Goal: Task Accomplishment & Management: Manage account settings

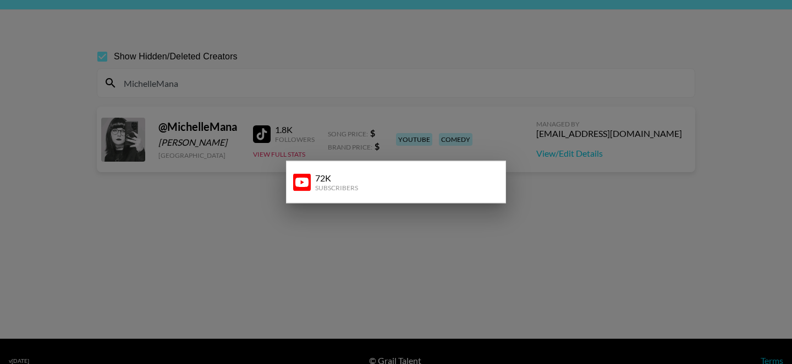
scroll to position [34, 0]
click at [177, 107] on div at bounding box center [396, 182] width 792 height 364
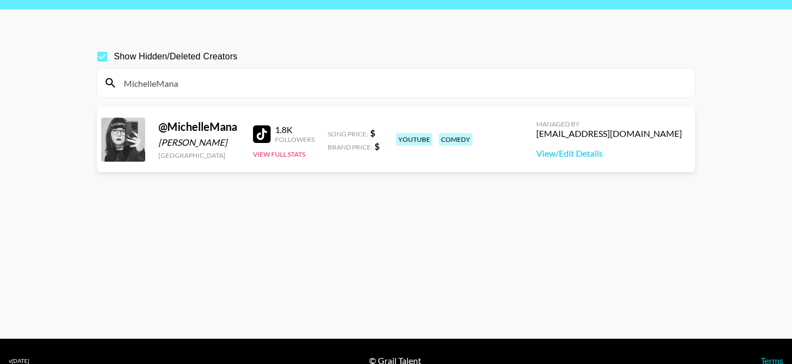
click at [205, 86] on input "MichelleMana" at bounding box center [402, 83] width 571 height 18
drag, startPoint x: 205, startPoint y: 86, endPoint x: 106, endPoint y: 87, distance: 99.0
click at [106, 88] on div "MichelleMana" at bounding box center [395, 83] width 597 height 29
click at [129, 82] on input "MichelleMana" at bounding box center [402, 83] width 571 height 18
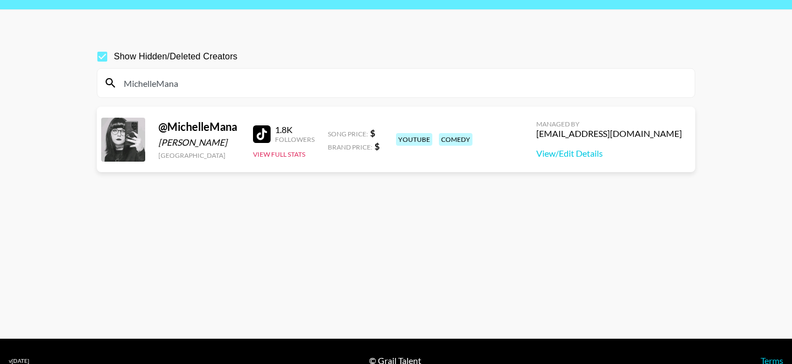
click at [129, 82] on input "MichelleMana" at bounding box center [402, 83] width 571 height 18
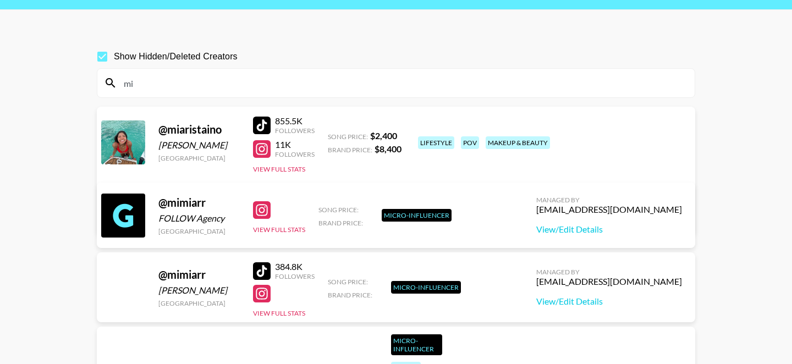
type input "m"
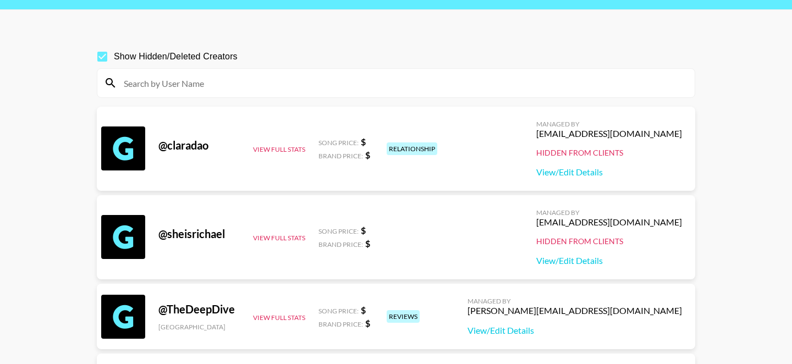
paste input "miaarothwell"
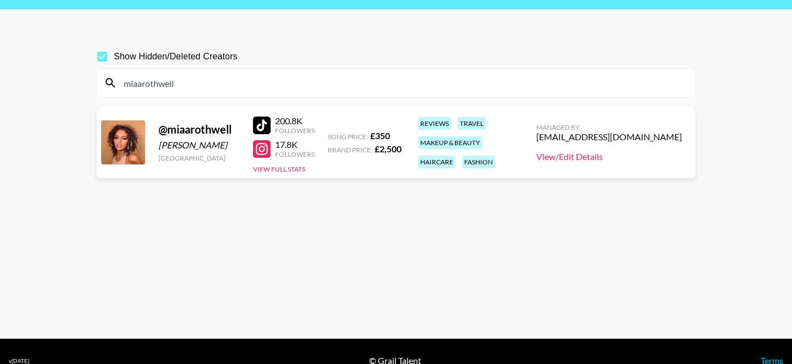
click at [588, 154] on link "View/Edit Details" at bounding box center [609, 156] width 146 height 11
click at [161, 80] on input "miaarothwell" at bounding box center [402, 83] width 571 height 18
paste input "elissa_fakler"
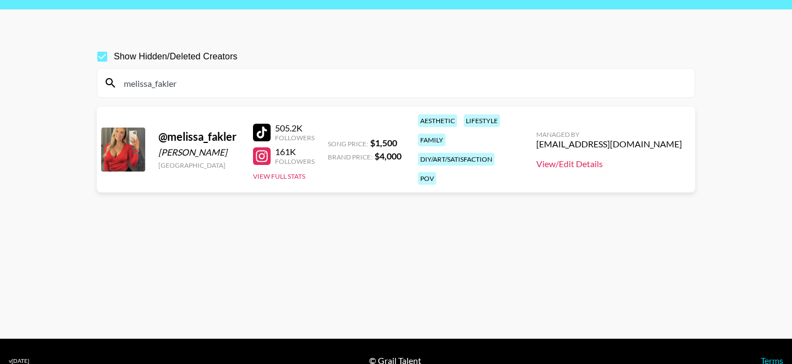
type input "melissa_fakler"
click at [587, 159] on link "View/Edit Details" at bounding box center [609, 163] width 146 height 11
click at [588, 158] on link "View/Edit Details" at bounding box center [609, 163] width 146 height 11
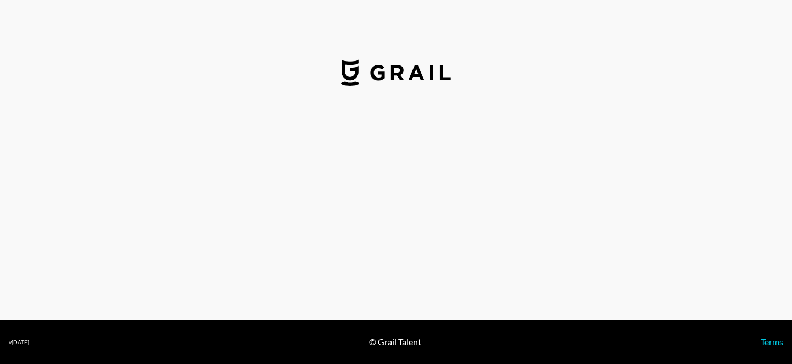
select select "GBP"
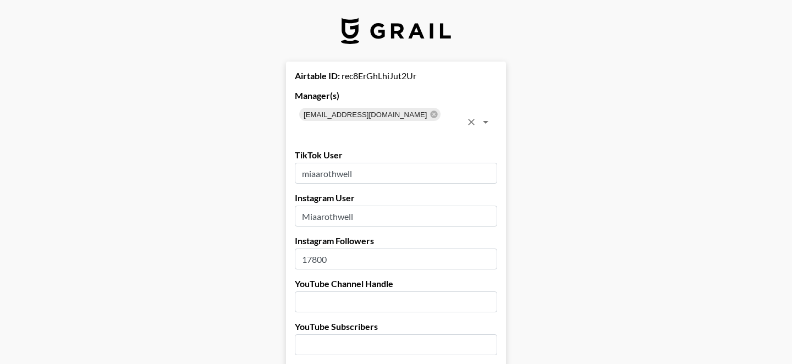
click at [396, 113] on span "[EMAIL_ADDRESS][DOMAIN_NAME]" at bounding box center [365, 114] width 133 height 13
click at [430, 113] on icon at bounding box center [434, 114] width 9 height 9
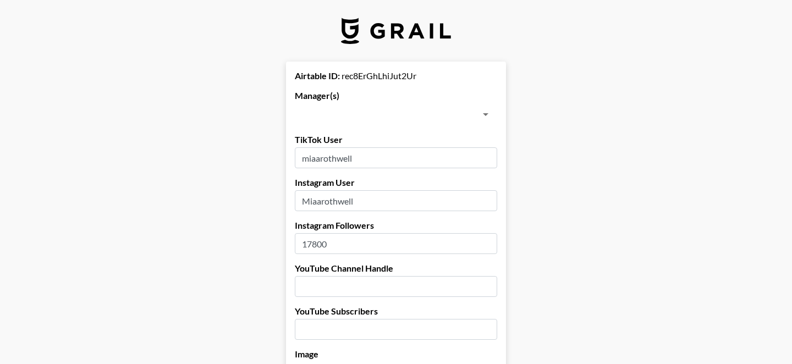
click at [401, 113] on input "text" at bounding box center [387, 114] width 178 height 15
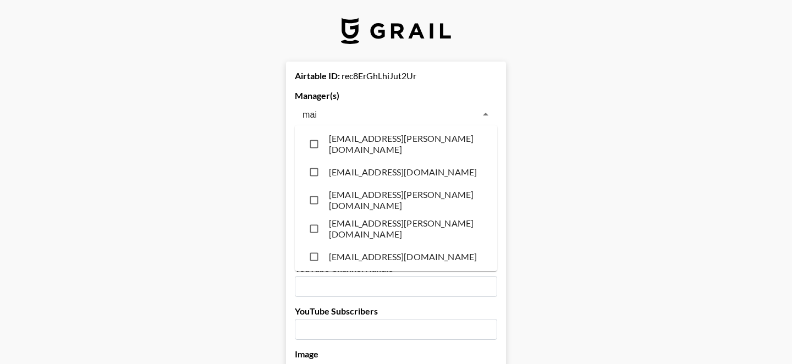
type input "mais"
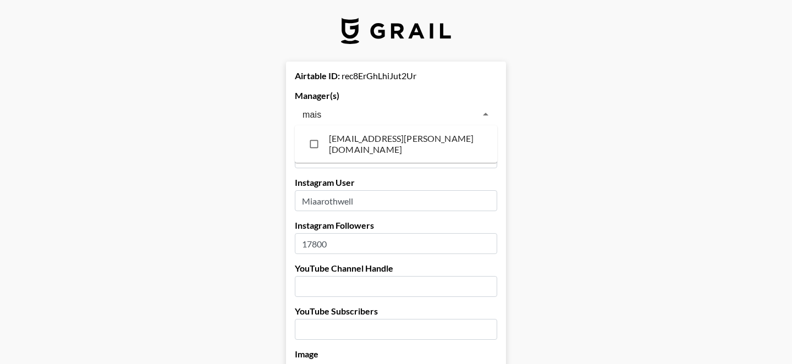
click at [390, 144] on li "[EMAIL_ADDRESS][PERSON_NAME][DOMAIN_NAME]" at bounding box center [396, 144] width 202 height 29
checkbox input "true"
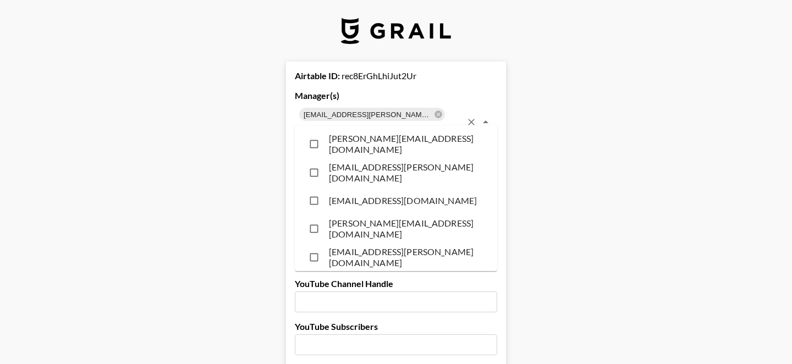
scroll to position [1289, 0]
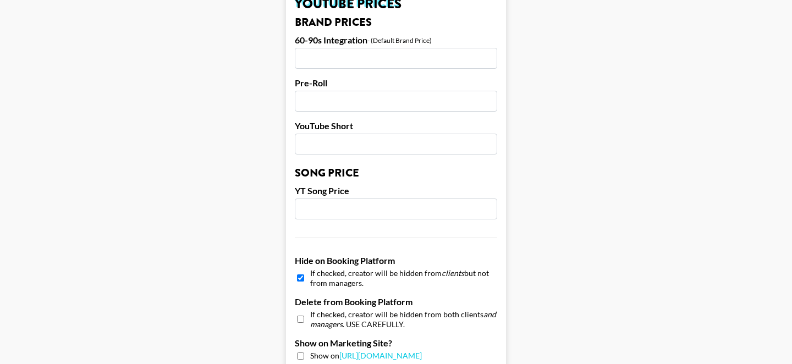
scroll to position [1128, 0]
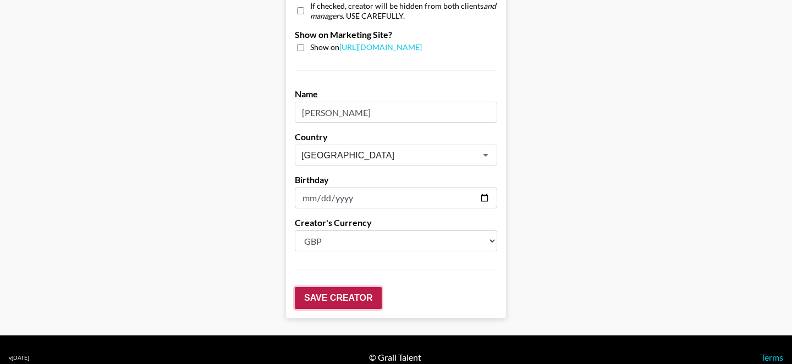
click at [315, 287] on input "Save Creator" at bounding box center [338, 298] width 87 height 22
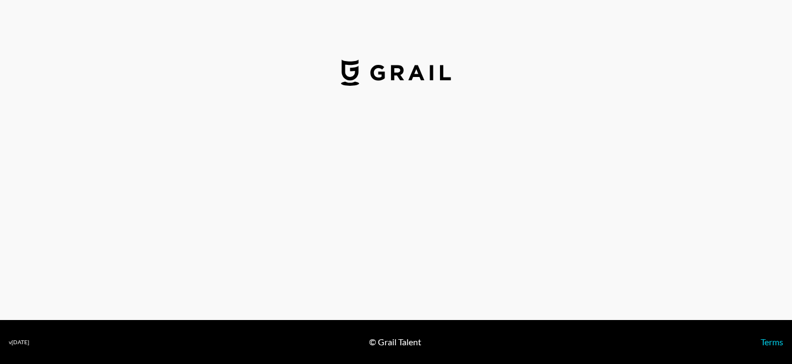
select select "USD"
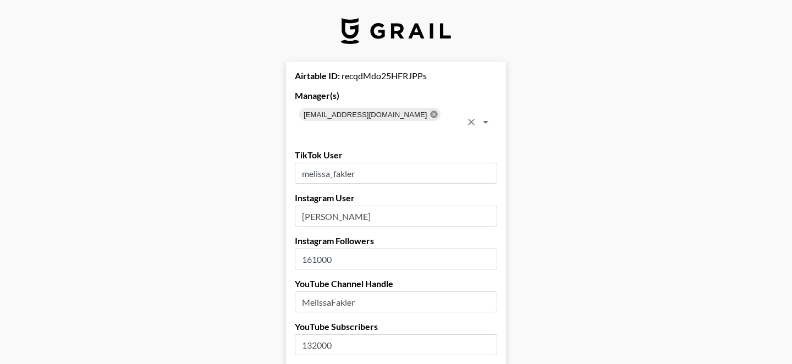
click at [430, 115] on icon at bounding box center [434, 114] width 9 height 9
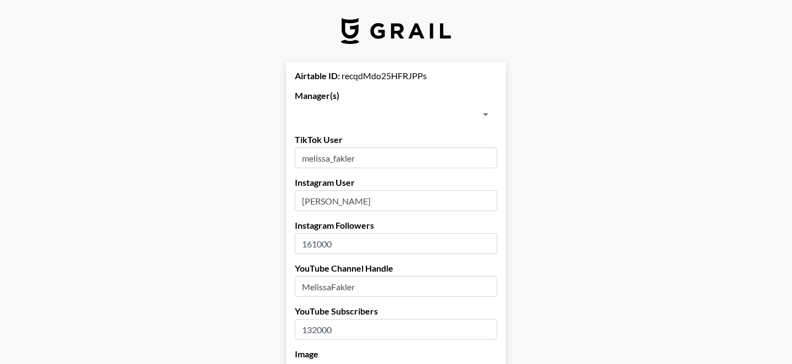
click at [401, 115] on input "text" at bounding box center [387, 114] width 178 height 15
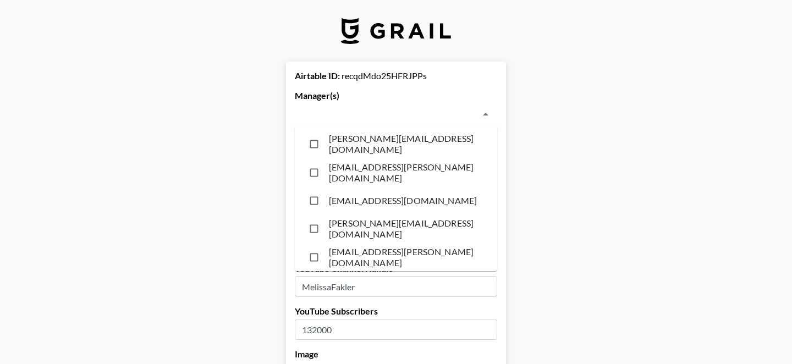
type input "m"
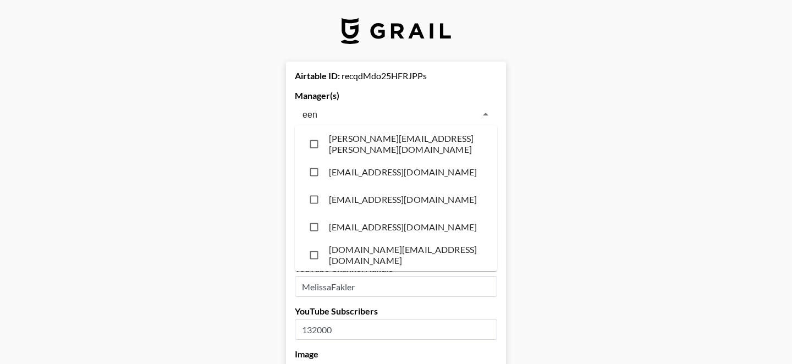
type input "eena"
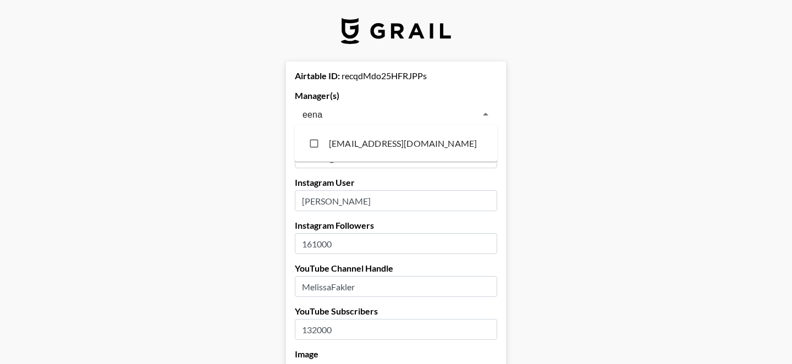
click at [346, 147] on li "[EMAIL_ADDRESS][DOMAIN_NAME]" at bounding box center [396, 143] width 202 height 27
checkbox input "true"
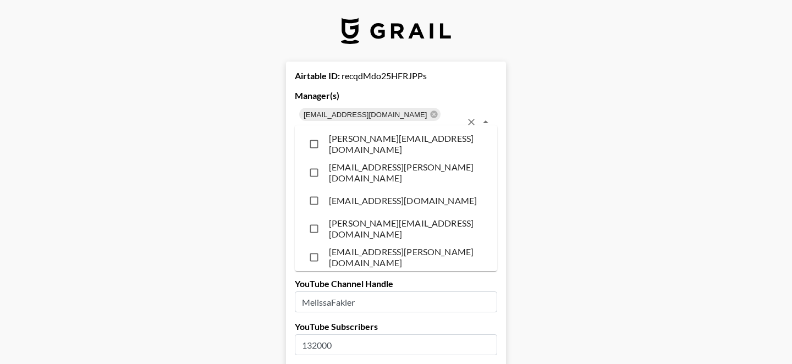
scroll to position [656, 0]
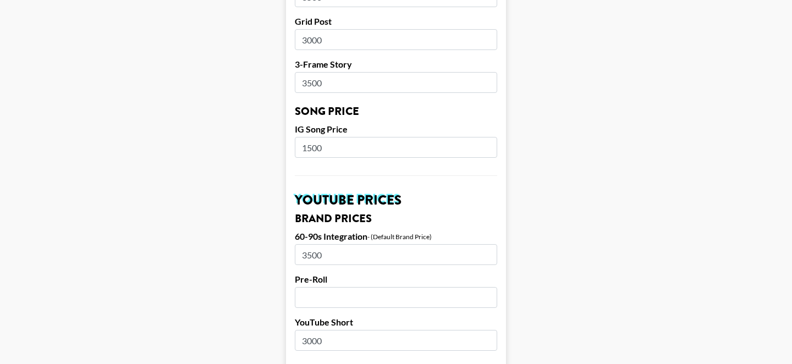
scroll to position [1128, 0]
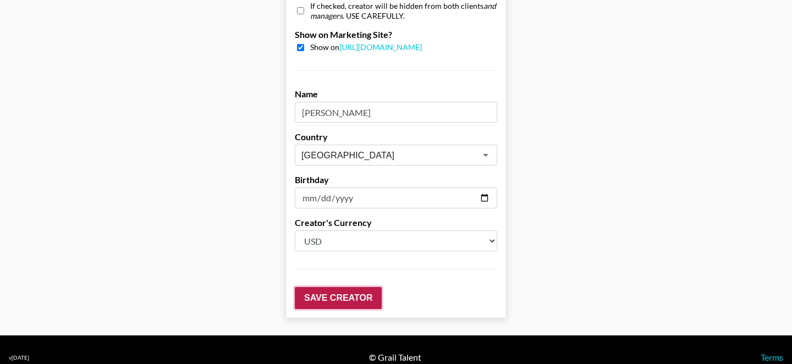
click at [308, 287] on input "Save Creator" at bounding box center [338, 298] width 87 height 22
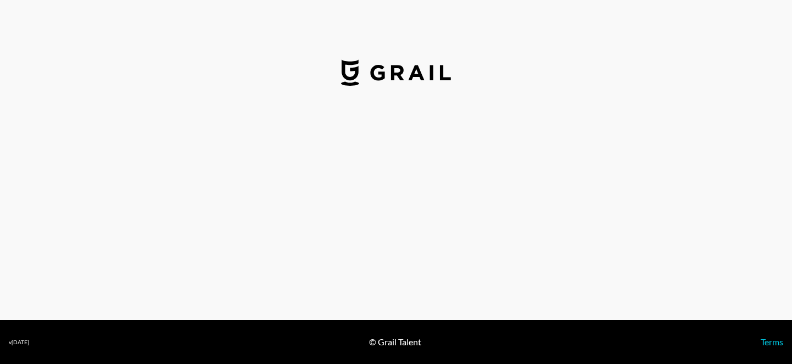
select select "USD"
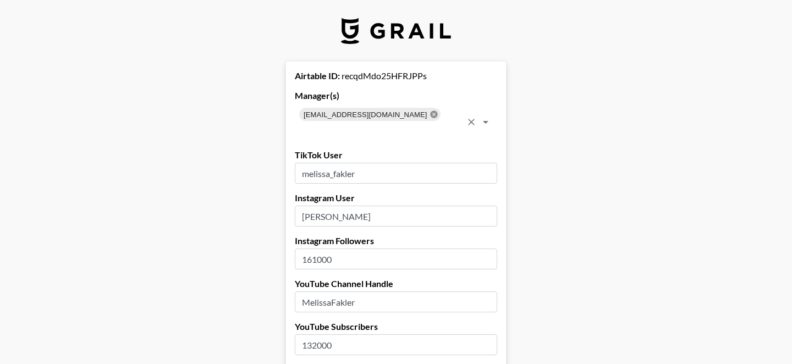
click at [430, 115] on icon at bounding box center [434, 114] width 9 height 9
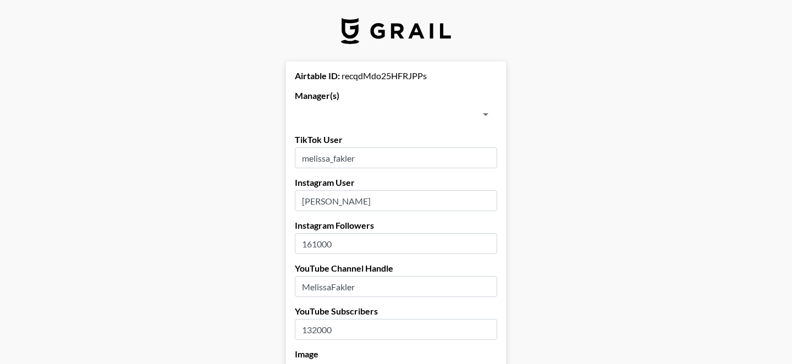
click at [377, 115] on input "text" at bounding box center [387, 114] width 178 height 15
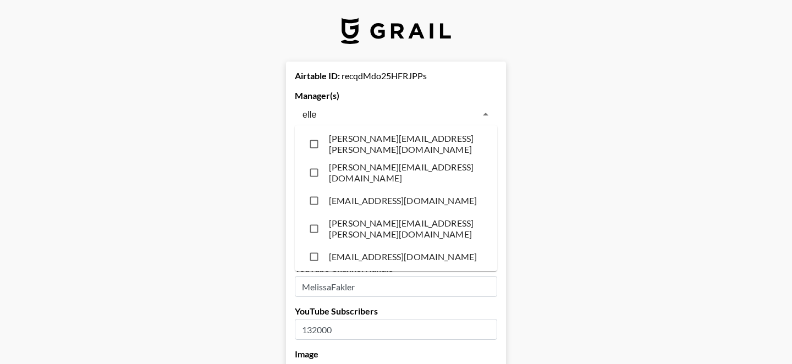
type input "elle."
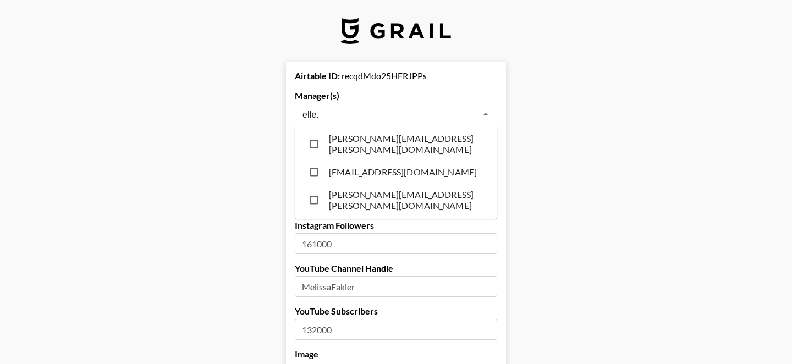
click at [351, 168] on li "[EMAIL_ADDRESS][DOMAIN_NAME]" at bounding box center [396, 171] width 202 height 27
checkbox input "true"
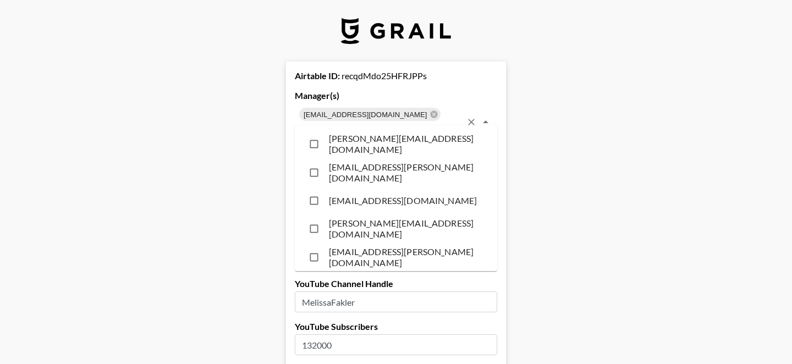
scroll to position [3846, 0]
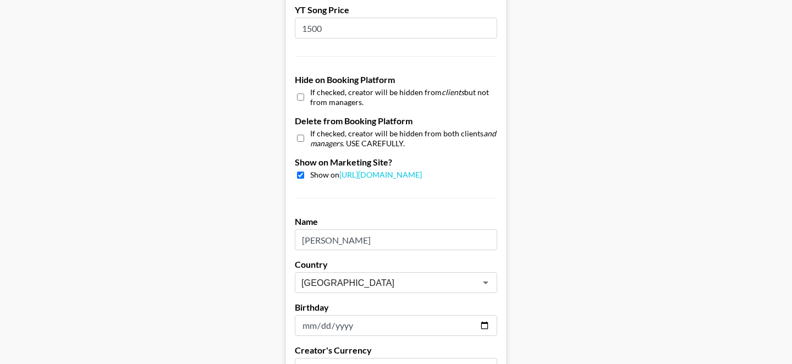
scroll to position [1128, 0]
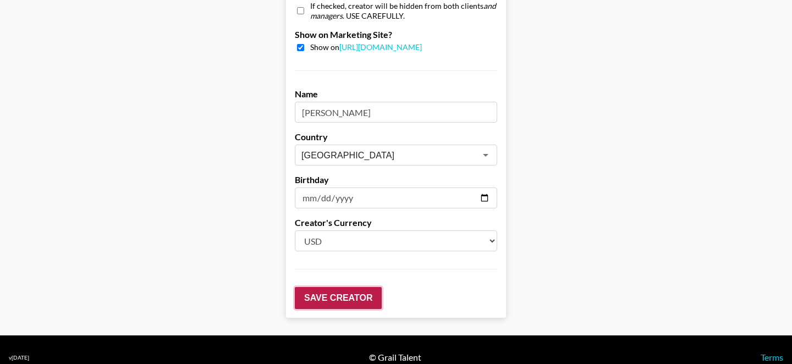
click at [326, 287] on input "Save Creator" at bounding box center [338, 298] width 87 height 22
click at [325, 287] on input "Save Creator" at bounding box center [338, 298] width 87 height 22
